Goal: Task Accomplishment & Management: Use online tool/utility

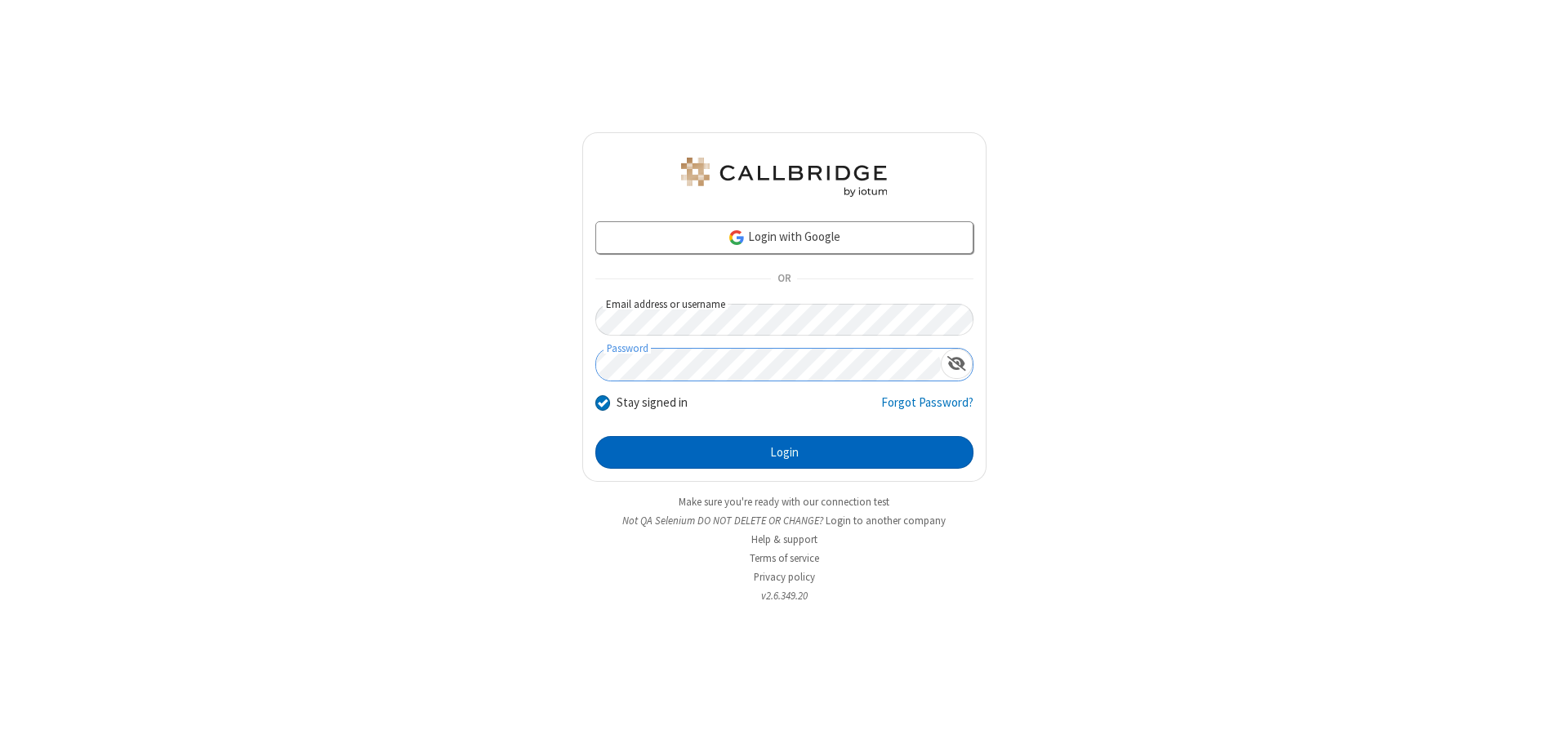
click at [784, 452] on button "Login" at bounding box center [784, 452] width 378 height 32
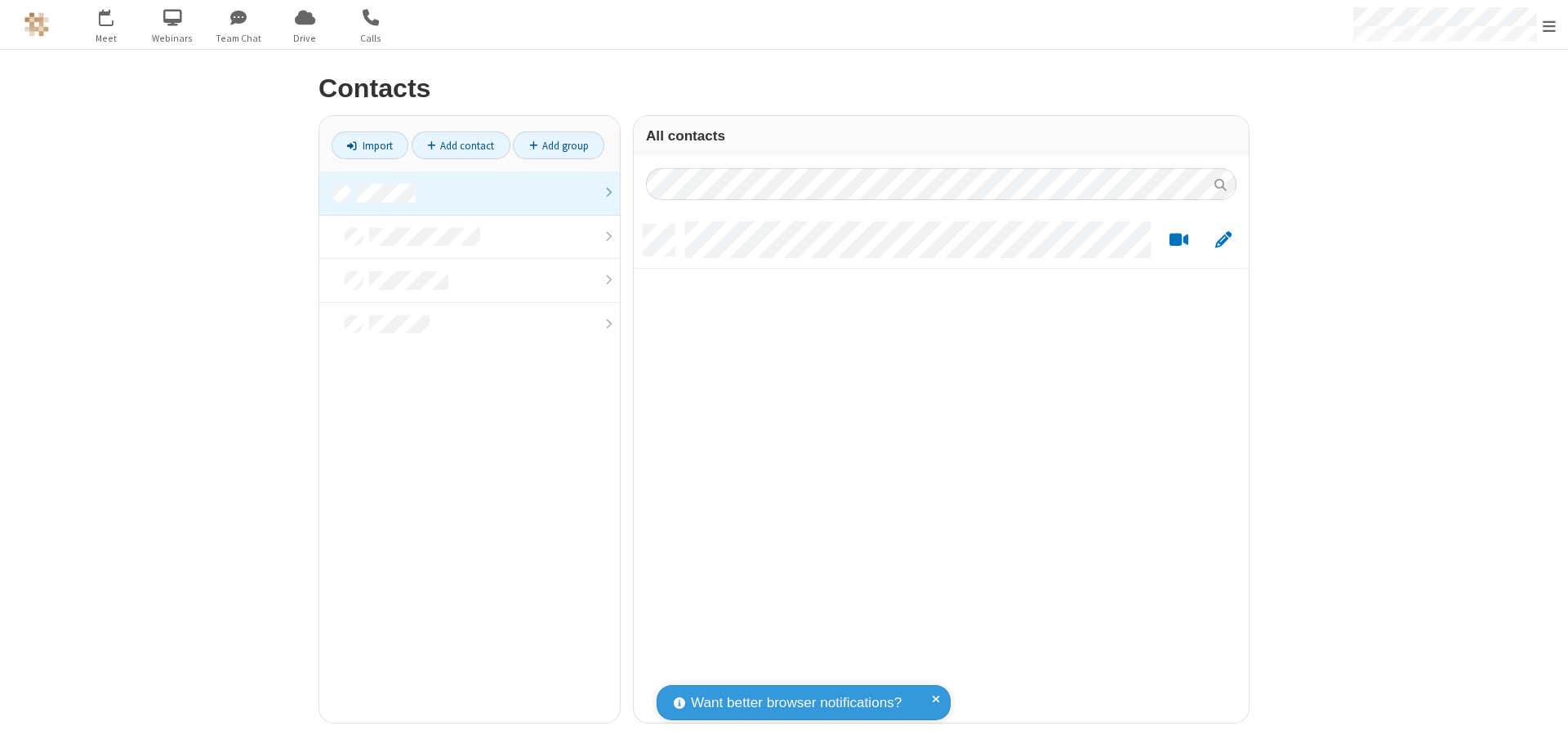
scroll to position [13, 13]
click at [469, 193] on link at bounding box center [469, 193] width 301 height 44
click at [370, 146] on link "Import" at bounding box center [369, 146] width 77 height 28
